Goal: Task Accomplishment & Management: Manage account settings

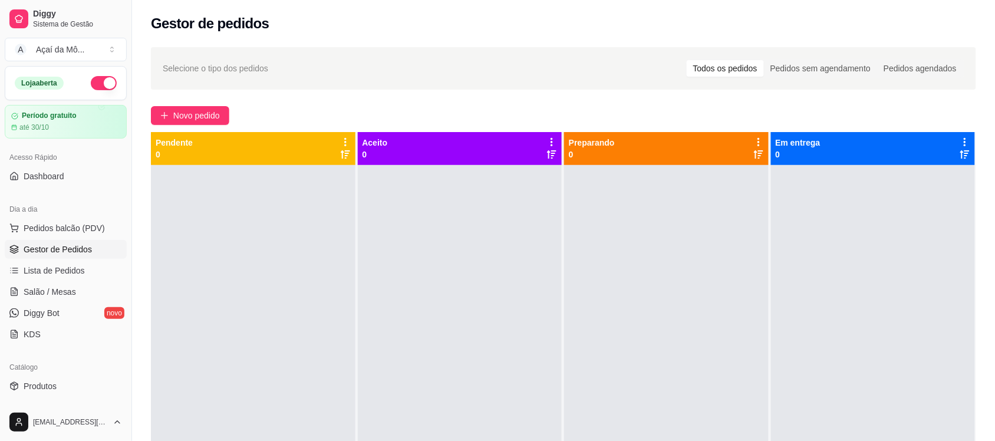
scroll to position [67, 0]
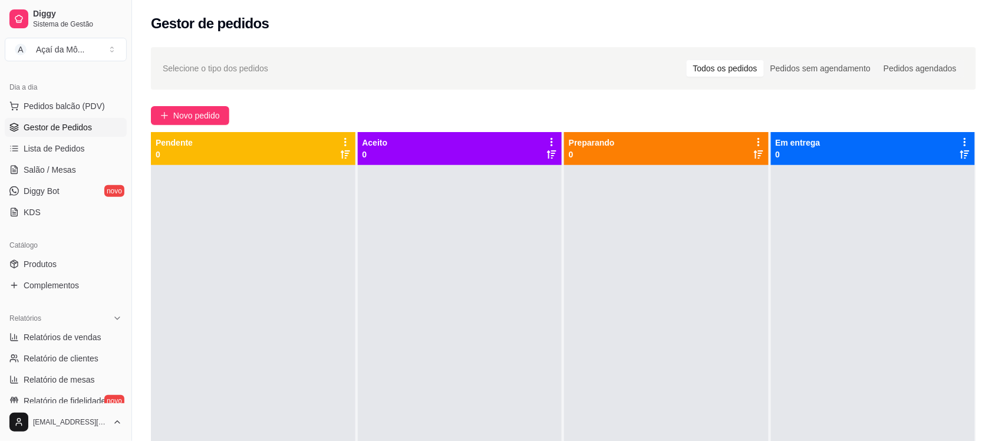
scroll to position [148, 0]
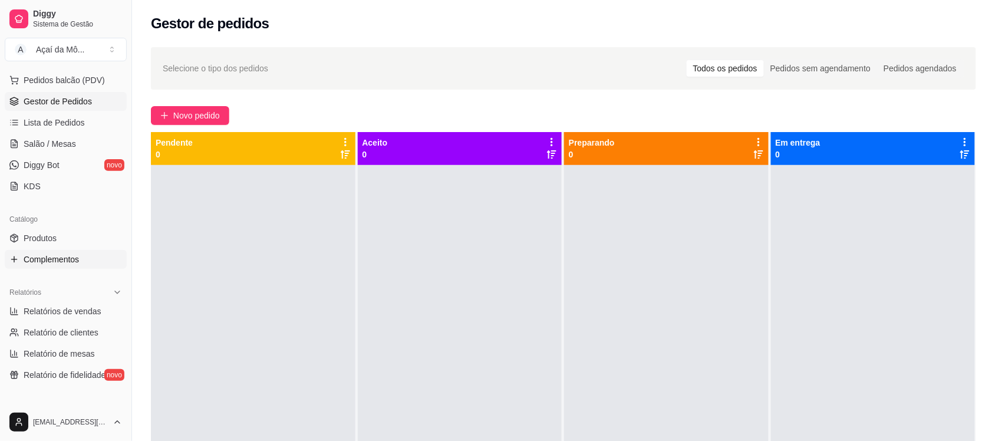
click at [67, 261] on span "Complementos" at bounding box center [51, 260] width 55 height 12
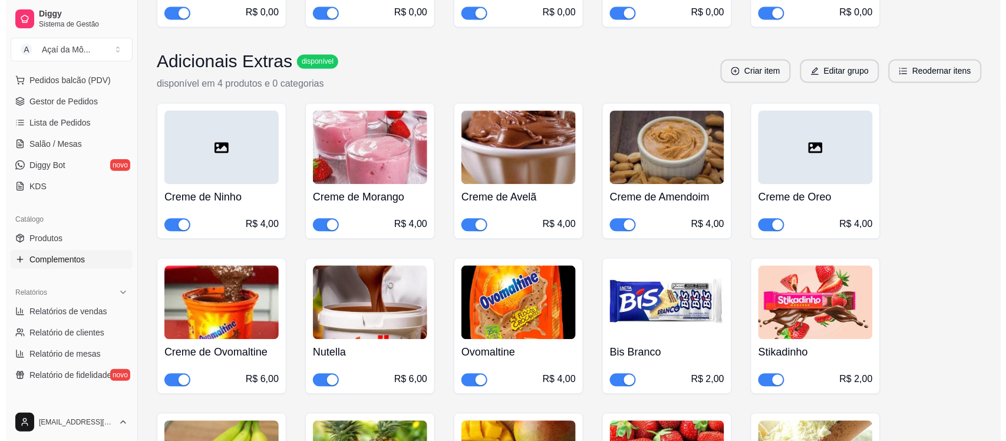
scroll to position [636, 0]
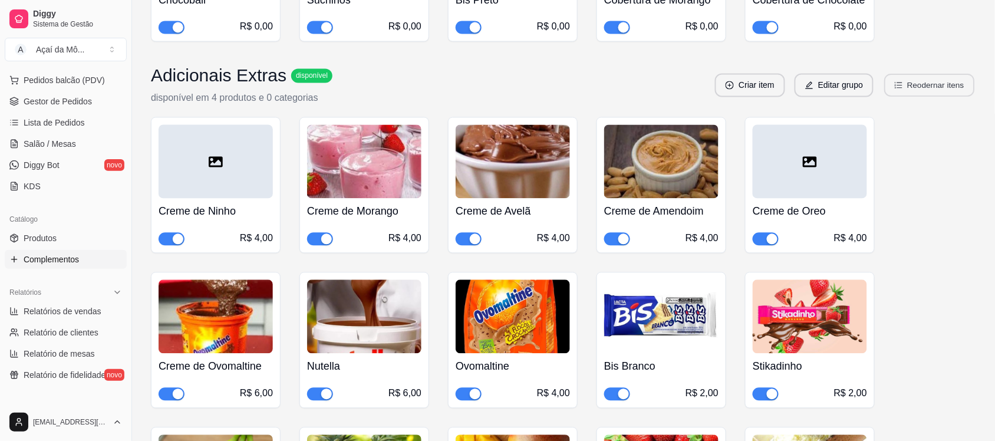
click at [926, 88] on button "Reodernar itens" at bounding box center [930, 85] width 90 height 23
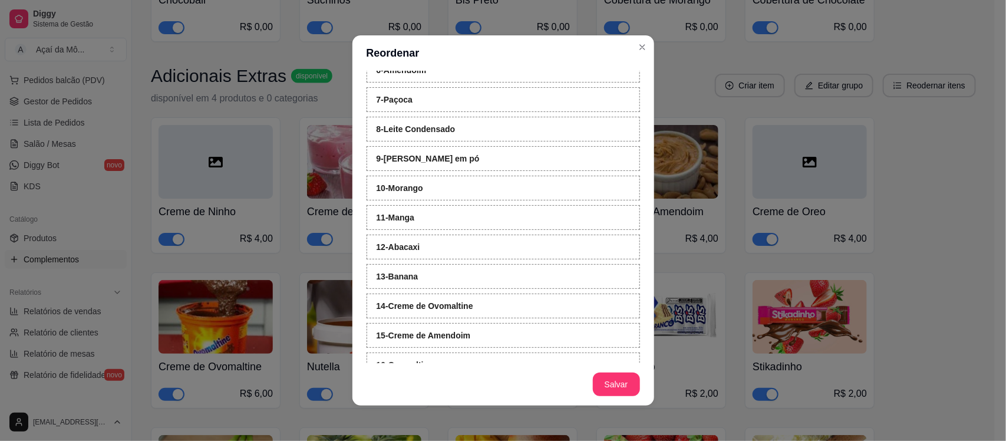
scroll to position [0, 0]
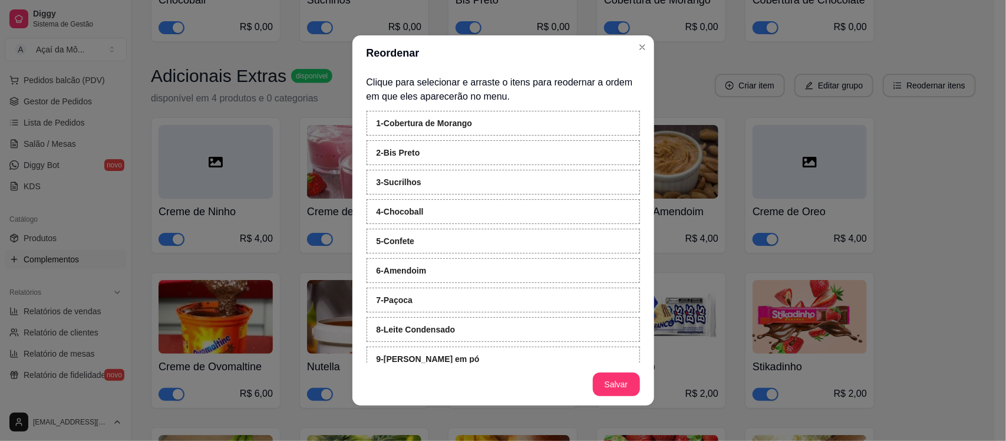
click at [537, 127] on div "1 - Cobertura de Morango" at bounding box center [504, 123] width 274 height 25
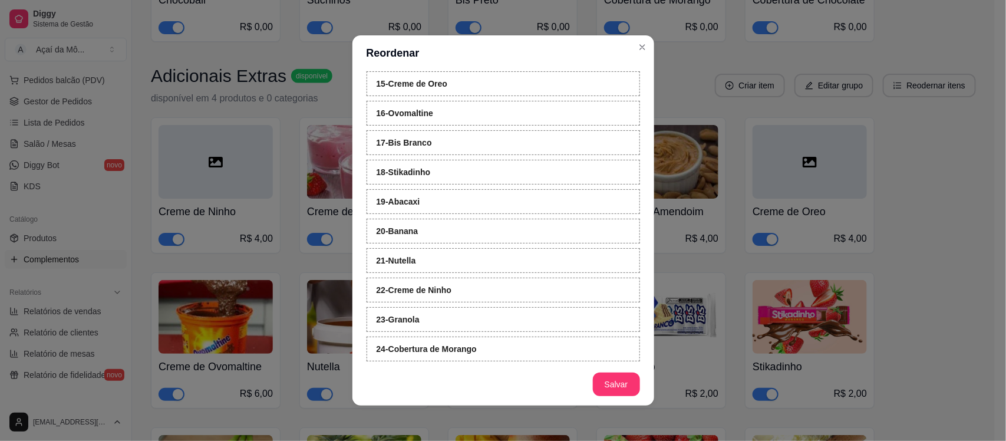
scroll to position [461, 0]
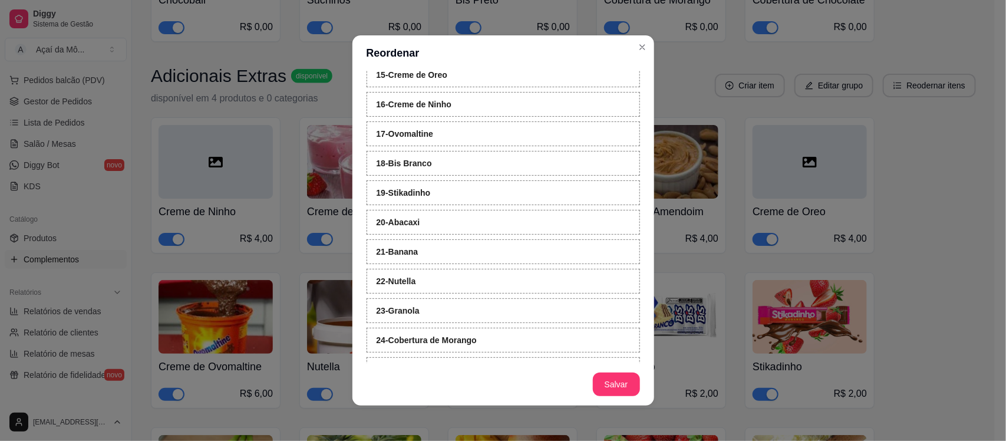
click at [445, 294] on div "22 - Nutella" at bounding box center [504, 281] width 274 height 25
click at [448, 292] on div "22 - Nutella" at bounding box center [504, 281] width 274 height 25
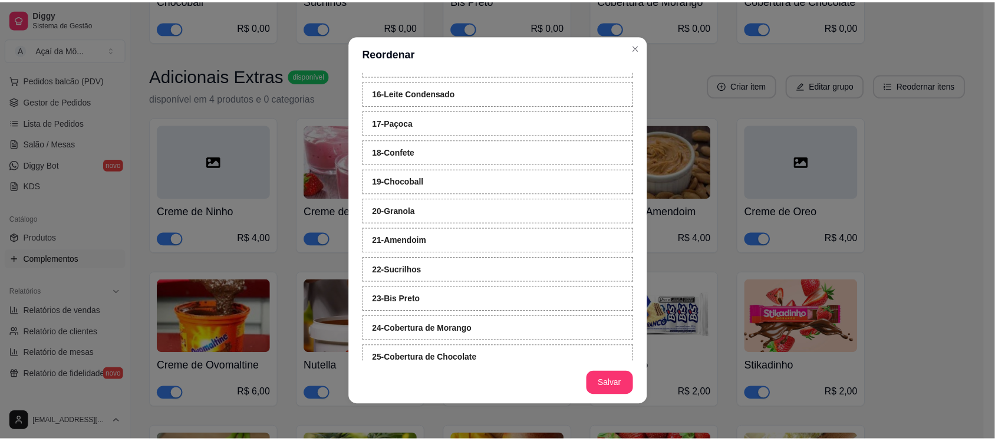
scroll to position [503, 0]
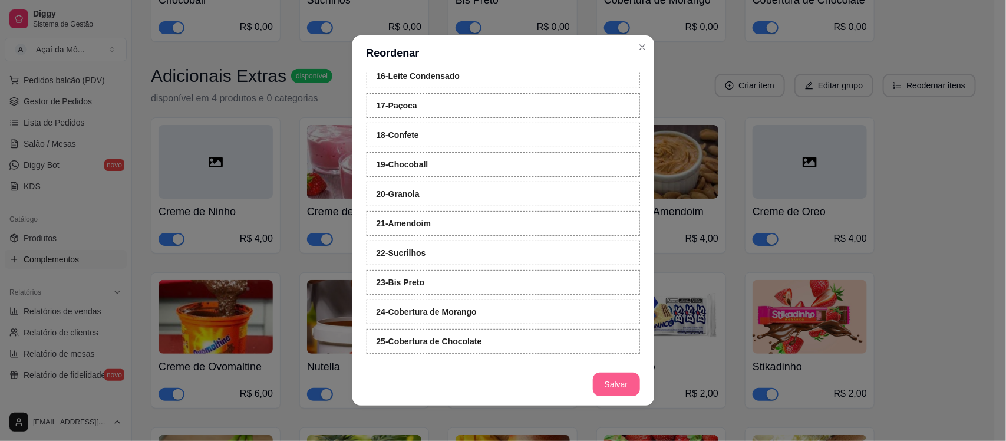
click at [614, 381] on button "Salvar" at bounding box center [616, 385] width 47 height 24
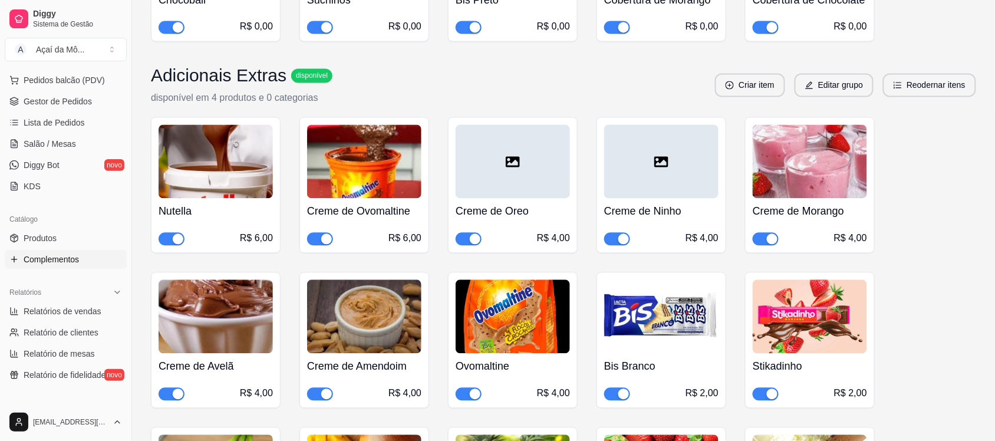
click at [507, 177] on div at bounding box center [513, 162] width 114 height 74
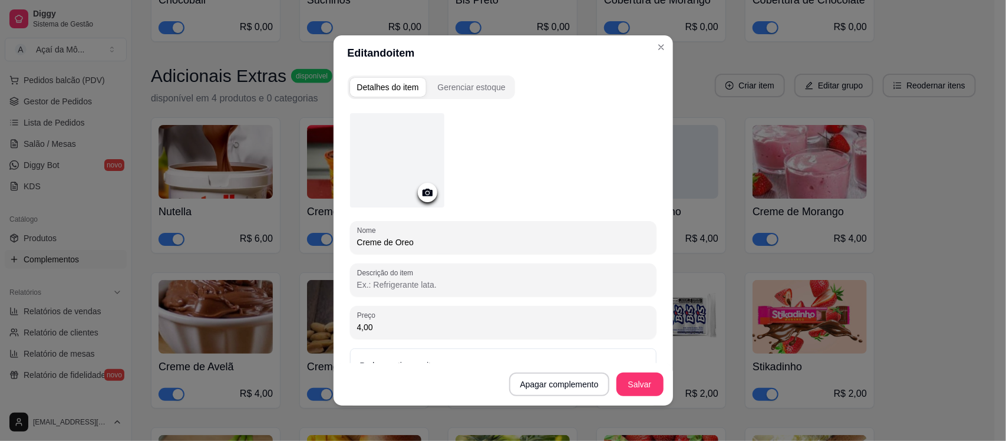
click at [413, 185] on div at bounding box center [397, 160] width 94 height 94
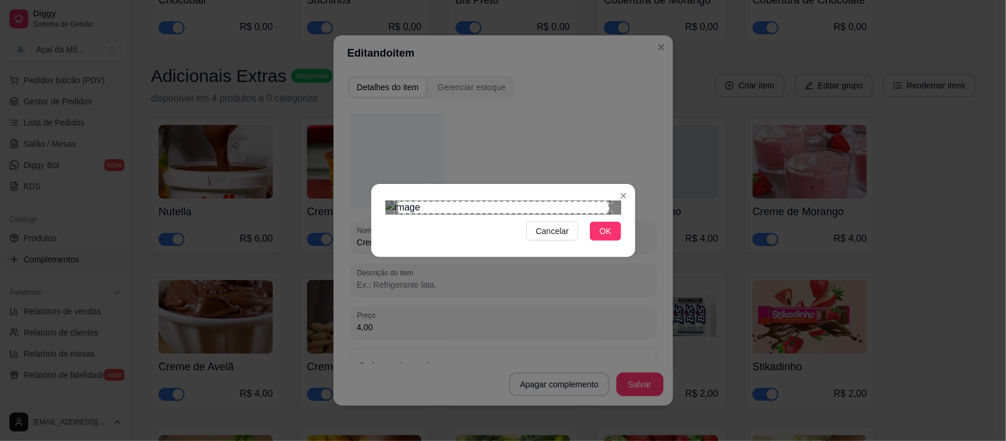
click at [585, 283] on div "Cancelar OK" at bounding box center [503, 220] width 1006 height 441
click at [582, 252] on div "Use the arrow keys to move the crop selection area" at bounding box center [502, 306] width 212 height 212
click at [594, 252] on div "Use the arrow keys to move the crop selection area" at bounding box center [507, 306] width 212 height 212
click at [452, 213] on div "Use the arrow keys to move the crop selection area" at bounding box center [534, 284] width 168 height 168
click at [519, 200] on div "Use the arrow keys to move the crop selection area" at bounding box center [526, 284] width 168 height 168
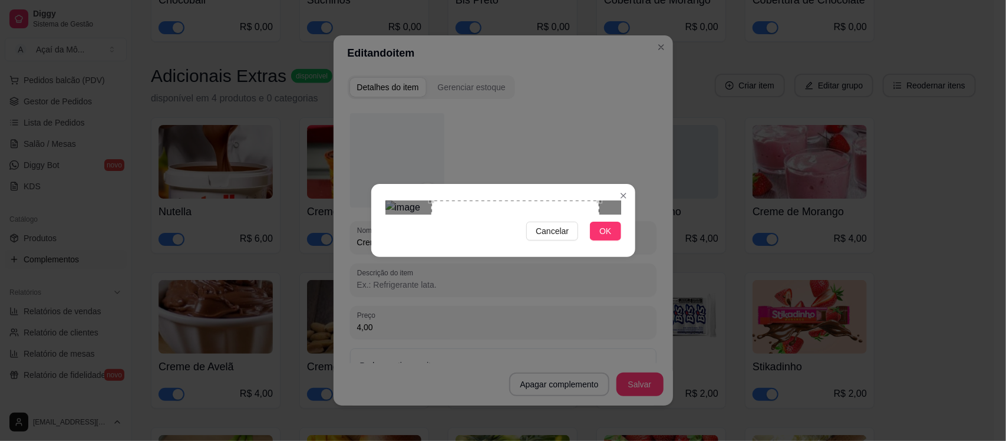
click at [521, 204] on div "Use the arrow keys to move the crop selection area" at bounding box center [516, 284] width 168 height 168
click at [611, 241] on button "OK" at bounding box center [605, 231] width 31 height 19
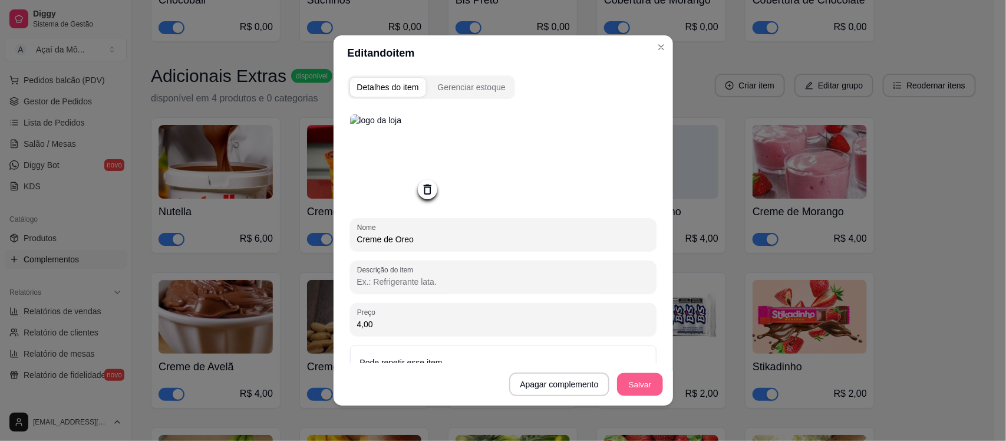
click at [643, 382] on button "Salvar" at bounding box center [640, 384] width 46 height 23
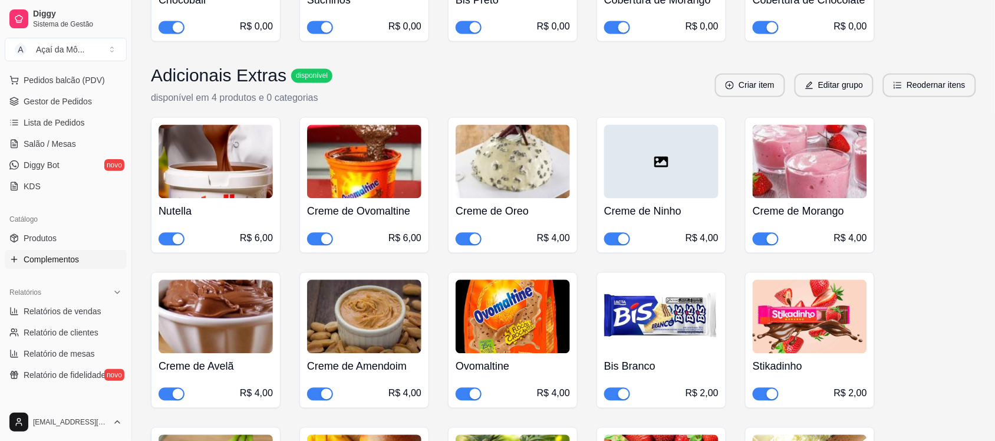
click at [687, 169] on div at bounding box center [661, 162] width 114 height 74
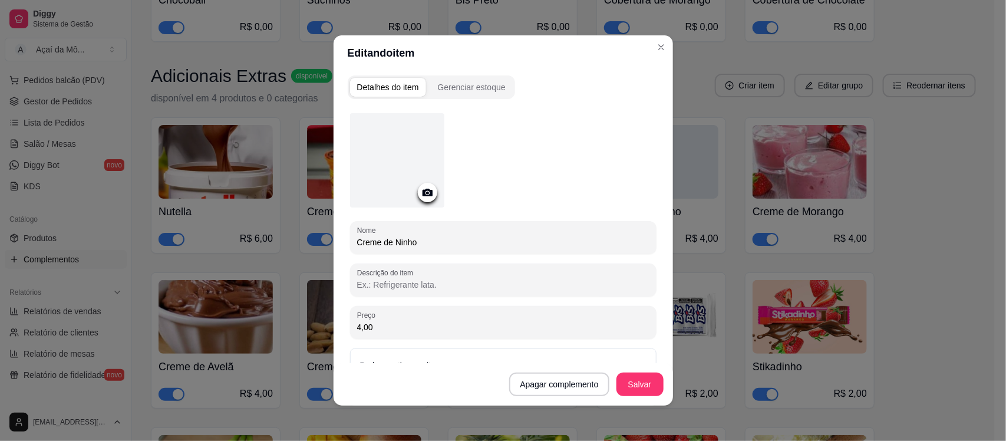
click at [429, 196] on div at bounding box center [427, 192] width 19 height 19
click at [422, 196] on icon at bounding box center [428, 193] width 14 height 14
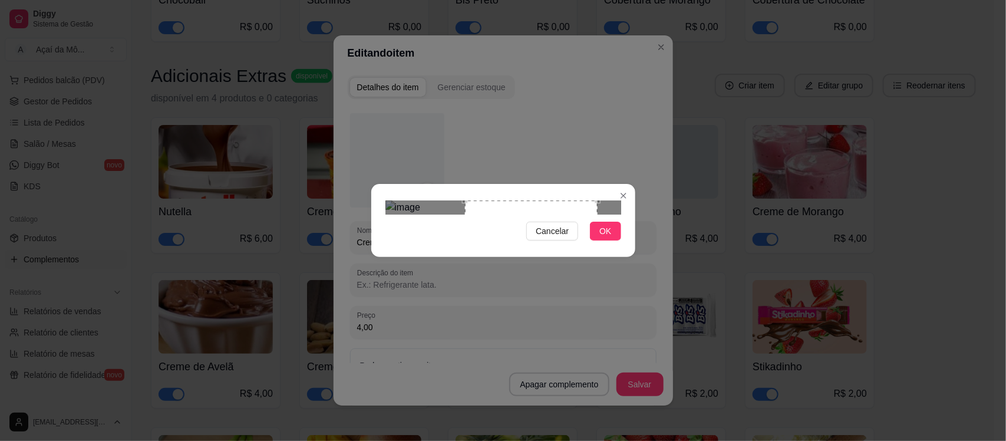
click at [582, 228] on div "Use the arrow keys to move the crop selection area" at bounding box center [531, 266] width 133 height 133
click at [588, 228] on div "Use the arrow keys to move the crop selection area" at bounding box center [537, 266] width 133 height 133
click at [606, 238] on span "OK" at bounding box center [606, 231] width 12 height 13
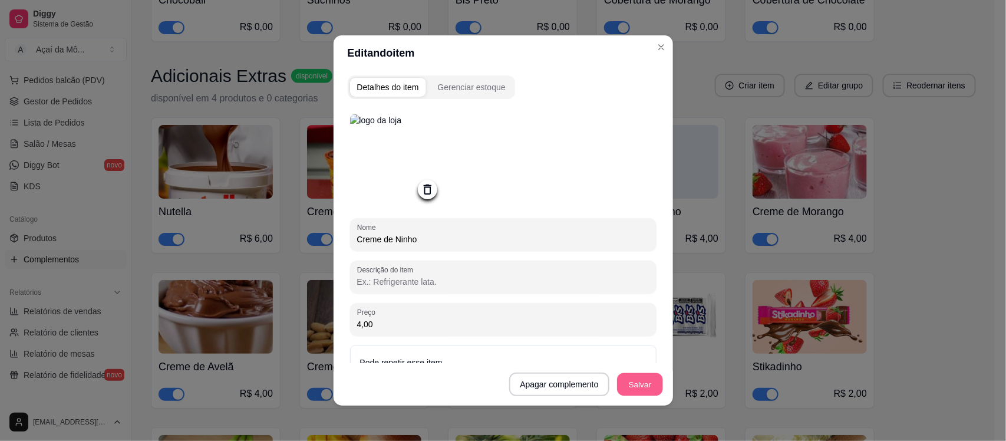
click at [650, 378] on button "Salvar" at bounding box center [640, 384] width 46 height 23
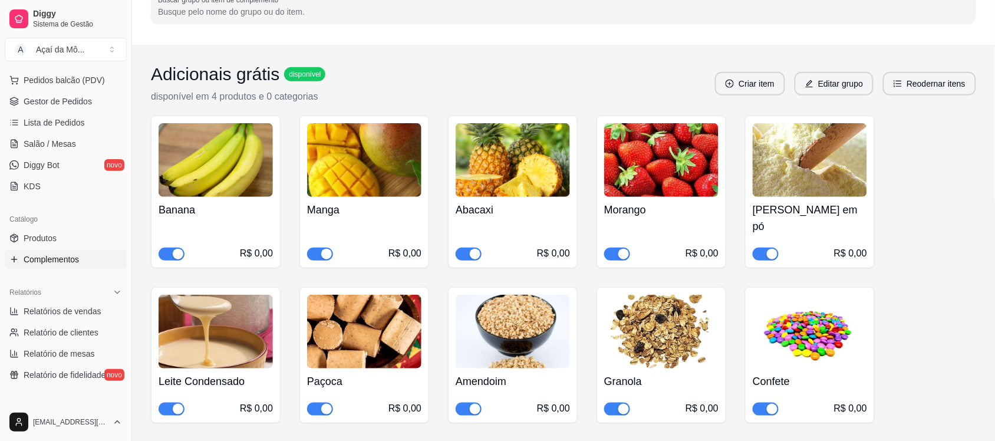
scroll to position [0, 0]
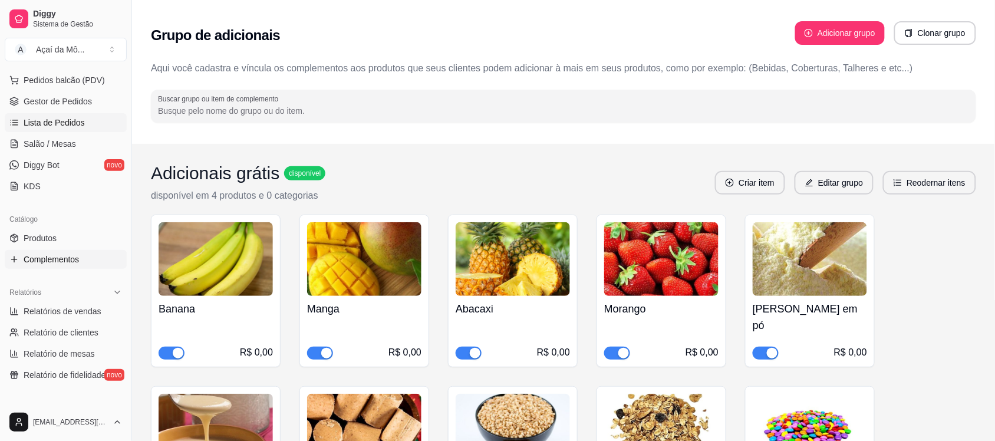
click at [77, 122] on span "Lista de Pedidos" at bounding box center [54, 123] width 61 height 12
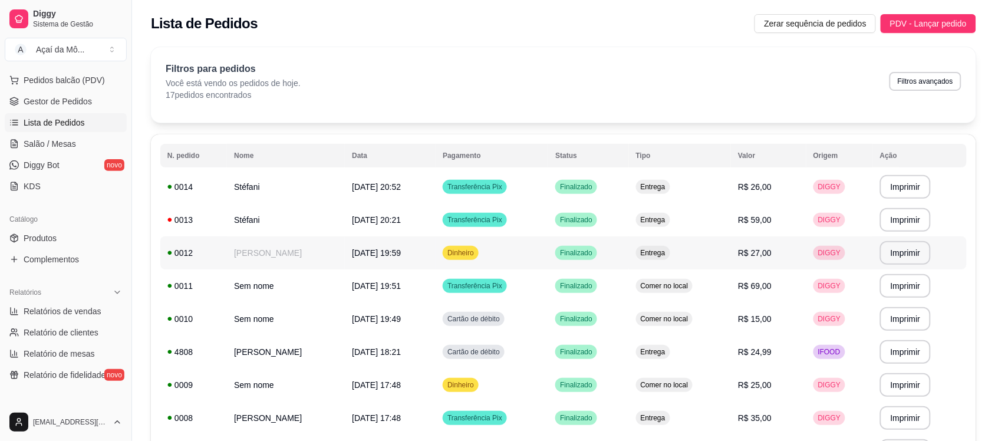
click at [239, 261] on td "Jessica" at bounding box center [286, 252] width 118 height 33
click at [127, 150] on button "Toggle Sidebar" at bounding box center [131, 220] width 9 height 441
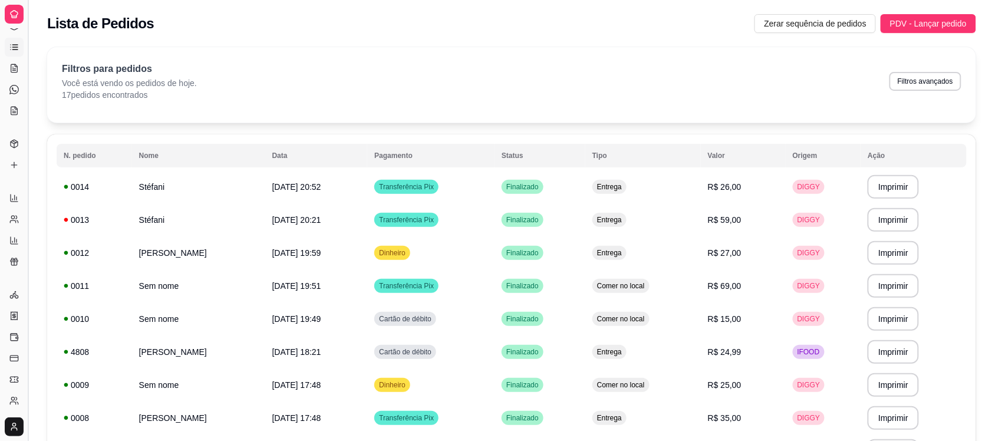
scroll to position [58, 0]
click at [31, 166] on button "Toggle Sidebar" at bounding box center [27, 220] width 9 height 441
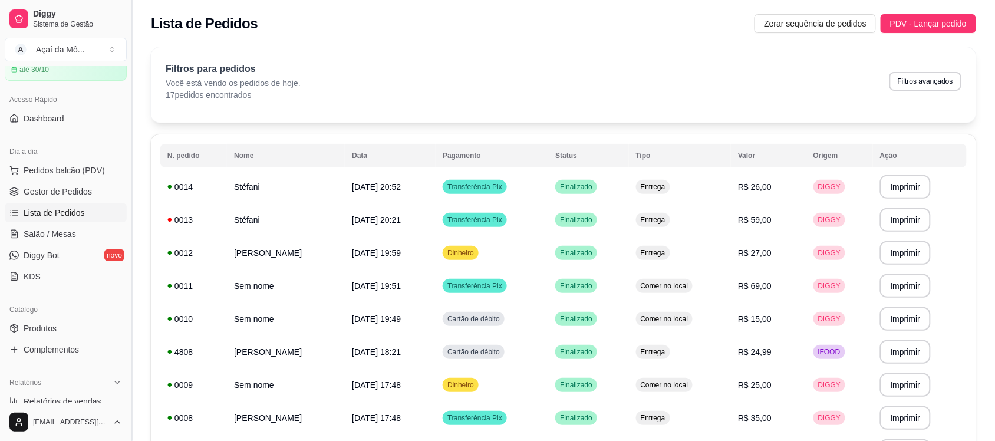
scroll to position [174, 0]
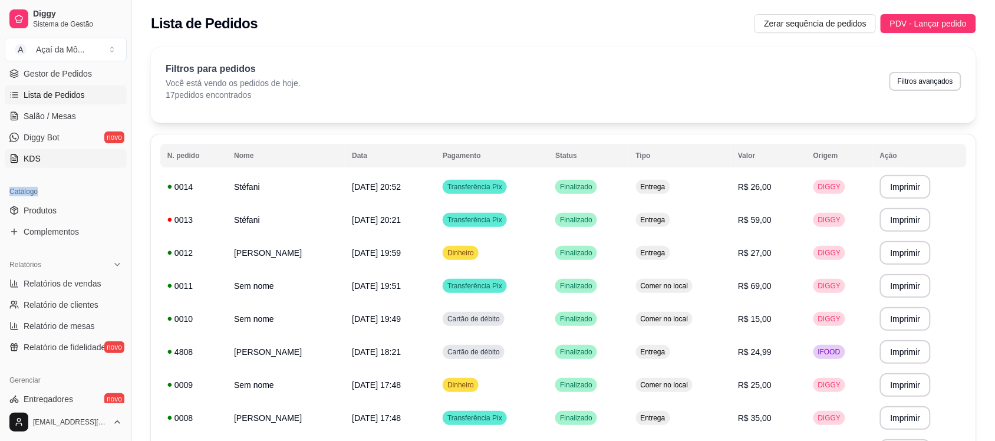
click at [31, 166] on div "Loja aberta Período gratuito até 30/10 Acesso Rápido Dashboard Dia a dia Pedido…" at bounding box center [65, 234] width 131 height 337
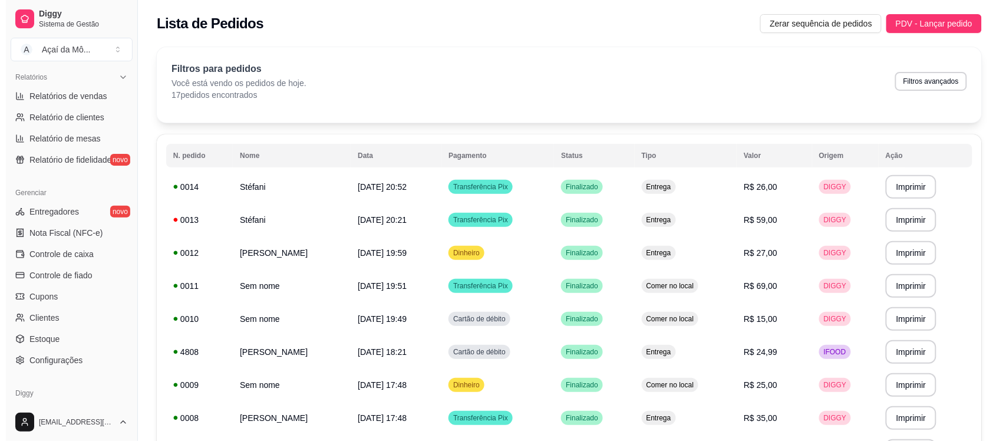
scroll to position [407, 0]
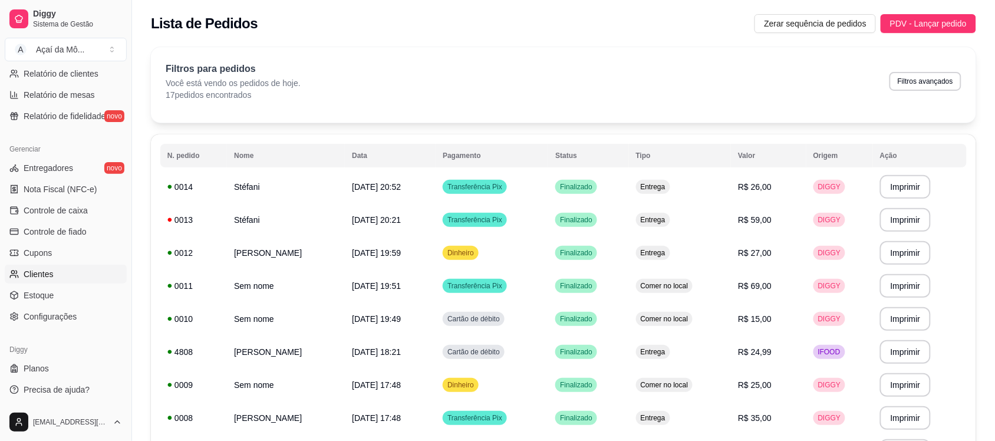
click at [45, 266] on link "Clientes" at bounding box center [66, 274] width 122 height 19
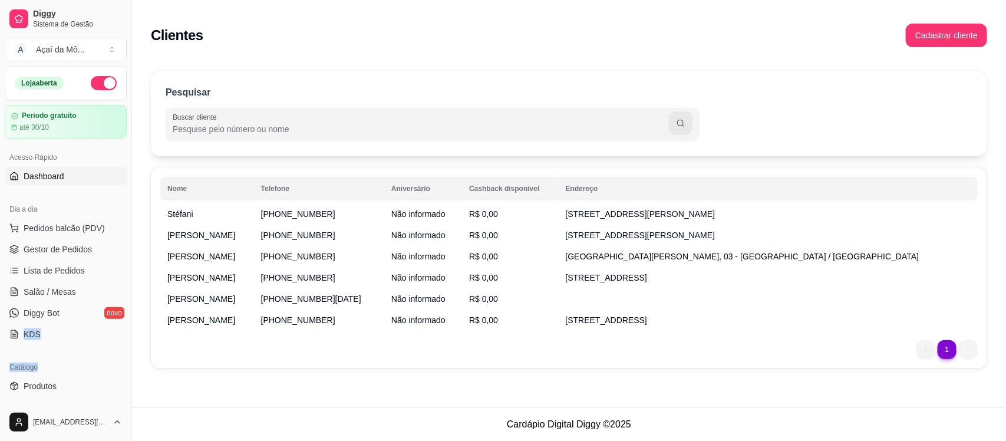
click at [34, 184] on link "Dashboard" at bounding box center [66, 176] width 122 height 19
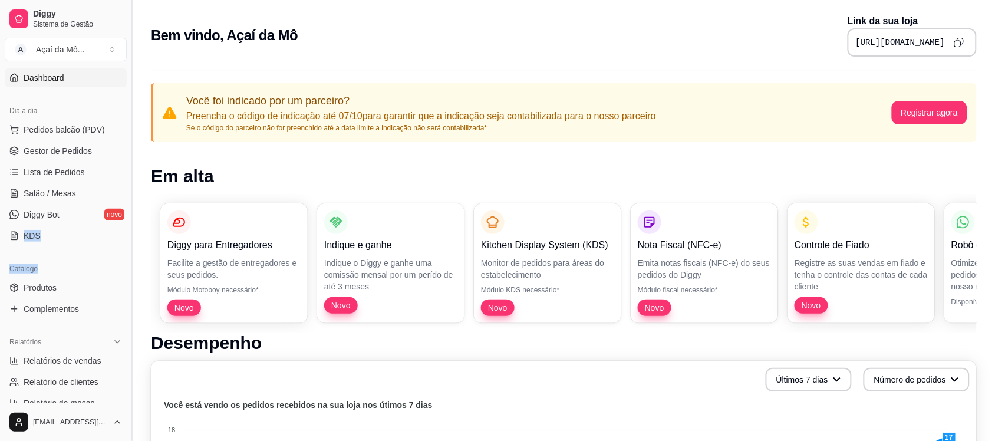
scroll to position [100, 0]
click at [107, 254] on div "Catálogo Produtos Complementos" at bounding box center [65, 287] width 131 height 68
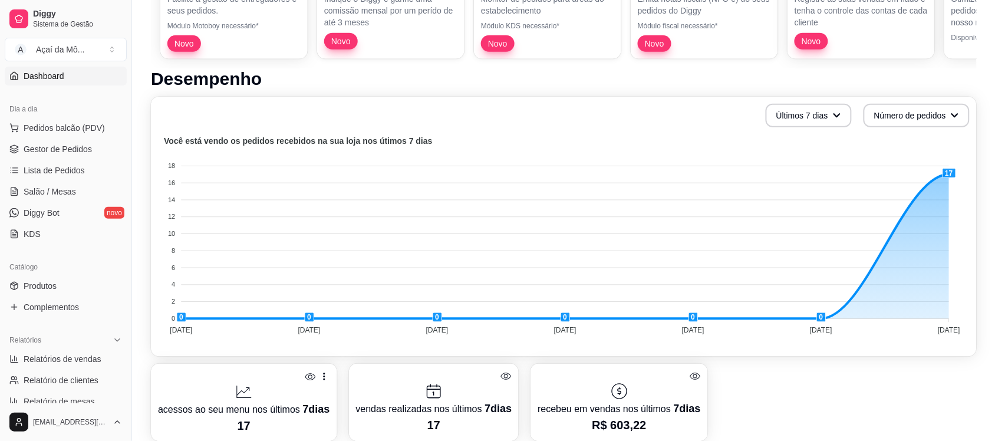
scroll to position [262, 0]
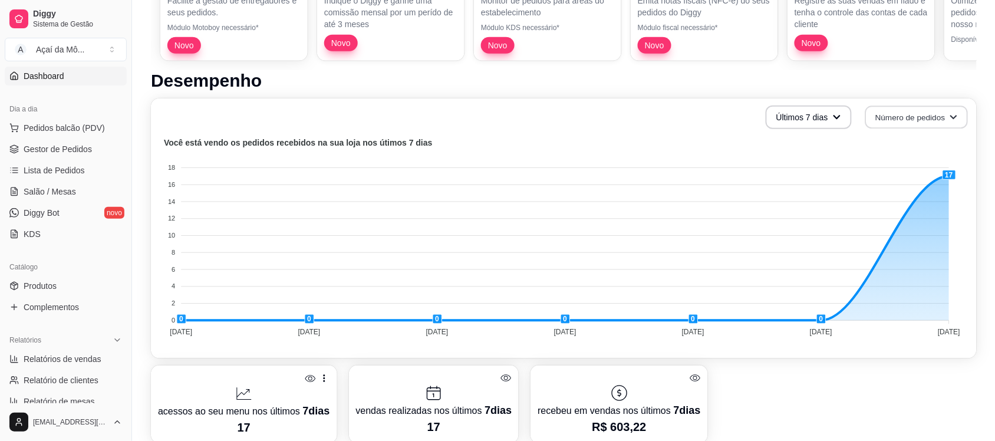
click at [917, 106] on button "Número de pedidos" at bounding box center [916, 117] width 103 height 23
click at [940, 165] on span "Total em reais de pedidos" at bounding box center [916, 165] width 99 height 12
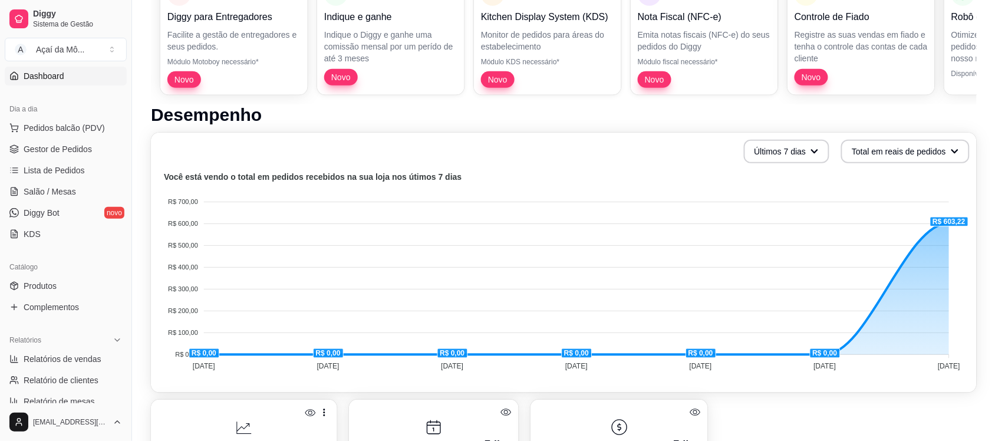
scroll to position [233, 0]
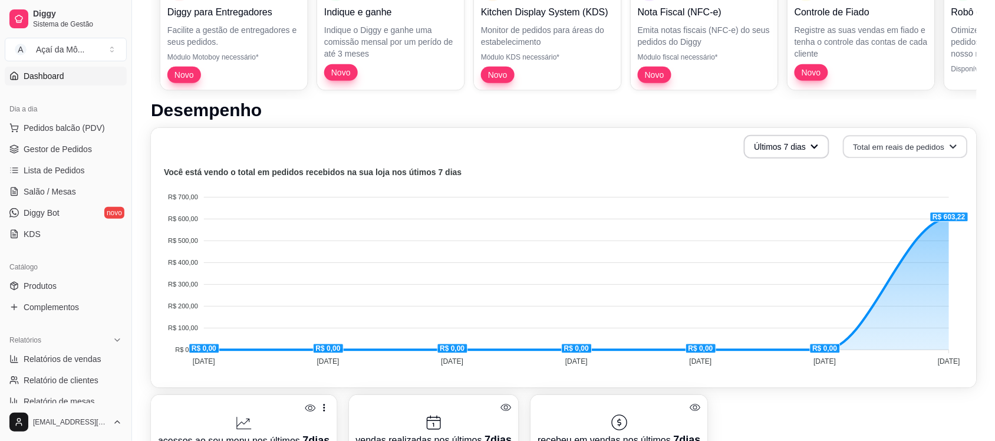
click at [926, 140] on button "Total em reais de pedidos" at bounding box center [906, 147] width 124 height 23
click at [932, 168] on span "Número de pedidos" at bounding box center [906, 174] width 99 height 12
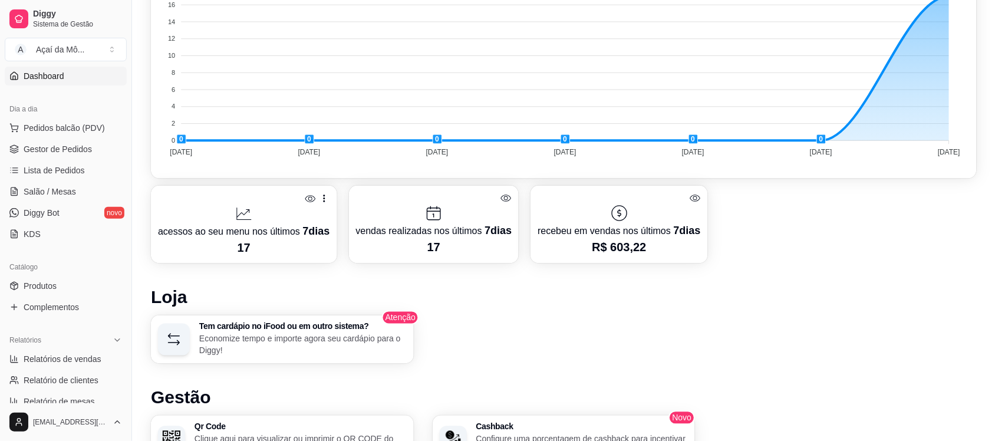
scroll to position [0, 0]
